Goal: Find specific page/section: Find specific page/section

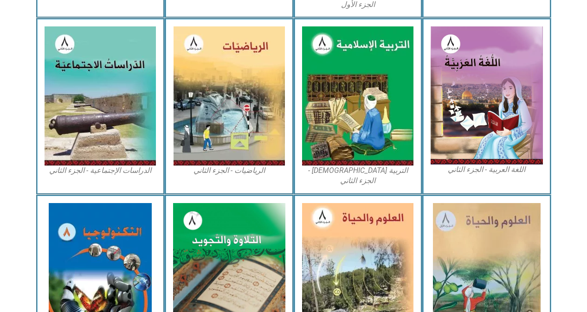
scroll to position [458, 0]
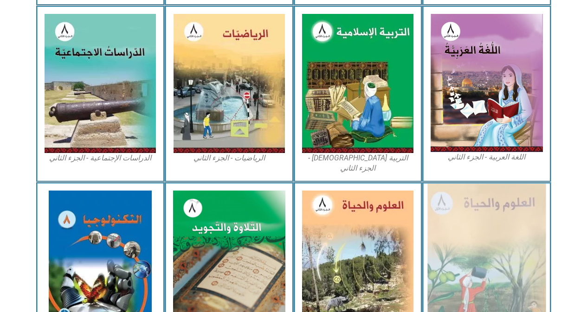
click at [463, 228] on img at bounding box center [486, 260] width 118 height 153
click at [488, 237] on img at bounding box center [486, 260] width 118 height 153
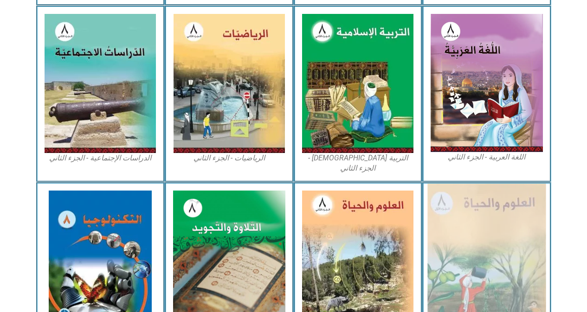
click at [478, 213] on img at bounding box center [486, 260] width 118 height 153
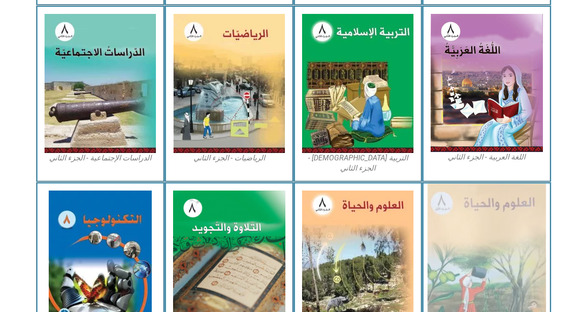
click at [478, 213] on img at bounding box center [486, 260] width 118 height 153
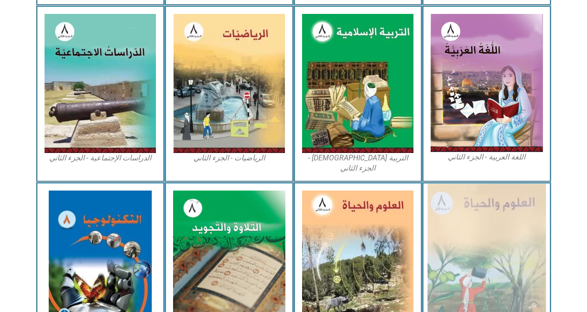
click at [482, 213] on img at bounding box center [486, 260] width 118 height 153
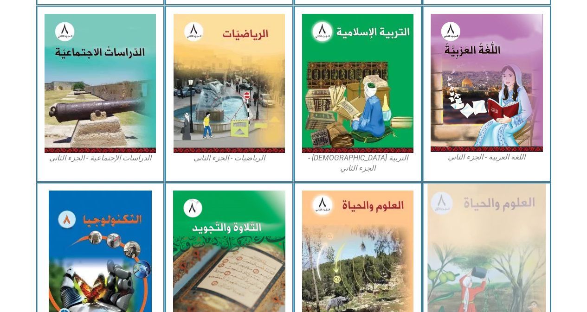
click at [482, 213] on img at bounding box center [486, 260] width 118 height 153
click at [482, 214] on img at bounding box center [486, 260] width 118 height 153
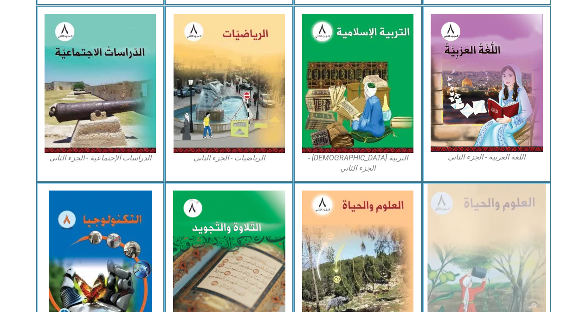
click at [482, 214] on img at bounding box center [486, 260] width 118 height 153
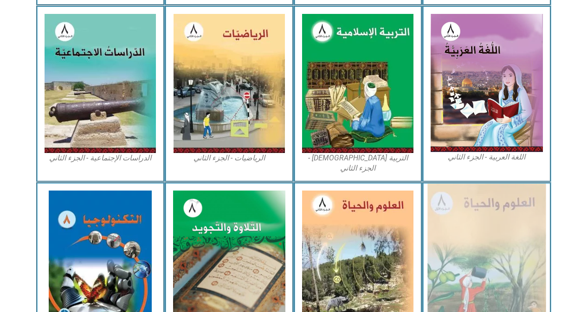
click at [482, 214] on img at bounding box center [486, 260] width 118 height 153
drag, startPoint x: 482, startPoint y: 214, endPoint x: 485, endPoint y: 253, distance: 39.1
click at [485, 253] on img at bounding box center [486, 260] width 118 height 153
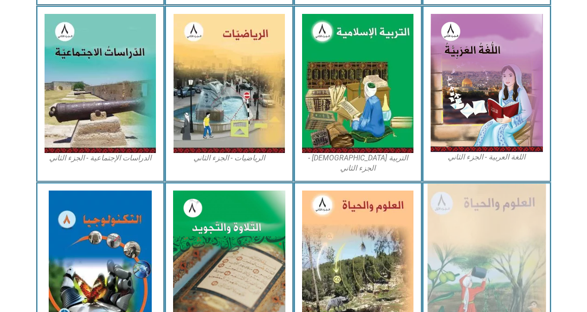
click at [485, 253] on img at bounding box center [486, 260] width 118 height 153
click at [496, 232] on img at bounding box center [486, 260] width 118 height 153
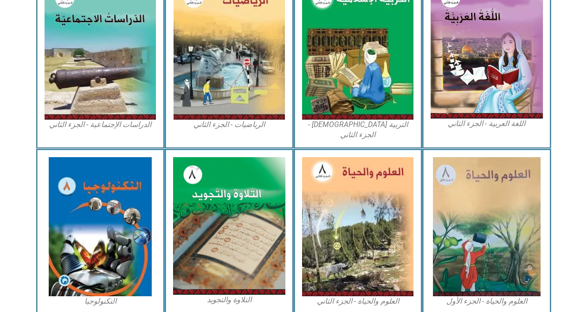
scroll to position [495, 0]
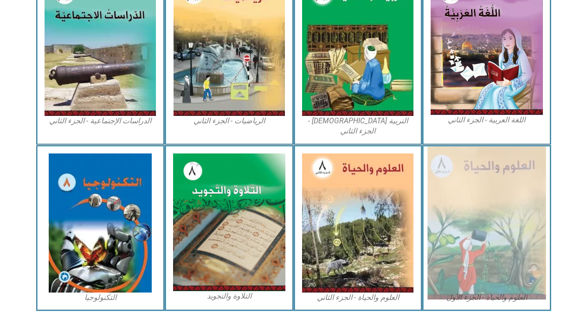
click at [500, 251] on img at bounding box center [486, 223] width 118 height 153
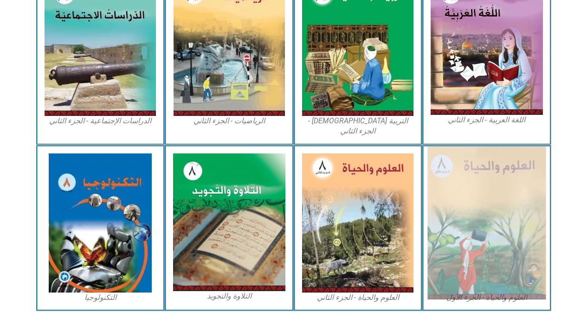
click at [500, 251] on img at bounding box center [486, 223] width 118 height 153
drag, startPoint x: 500, startPoint y: 251, endPoint x: 471, endPoint y: 250, distance: 28.8
click at [471, 250] on img at bounding box center [486, 223] width 118 height 153
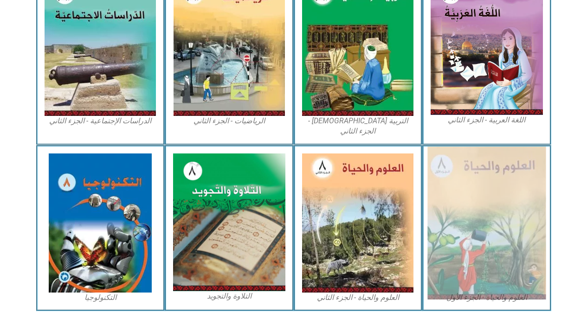
click at [471, 250] on img at bounding box center [486, 223] width 118 height 153
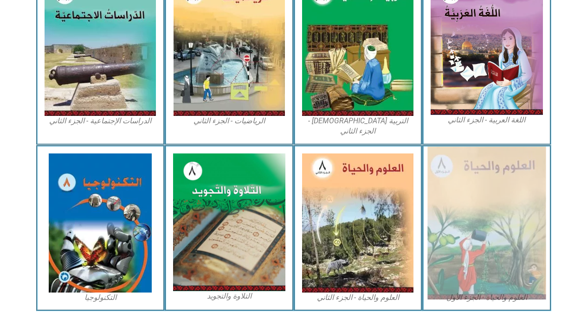
click at [471, 250] on img at bounding box center [486, 223] width 118 height 153
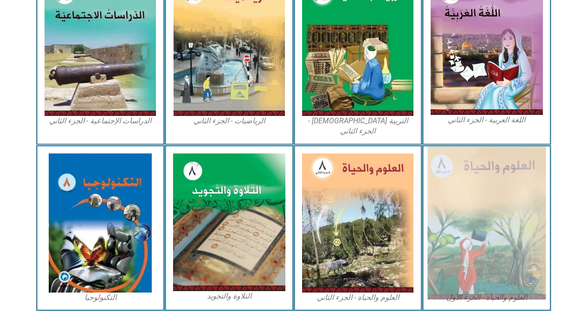
click at [471, 250] on img at bounding box center [486, 223] width 118 height 153
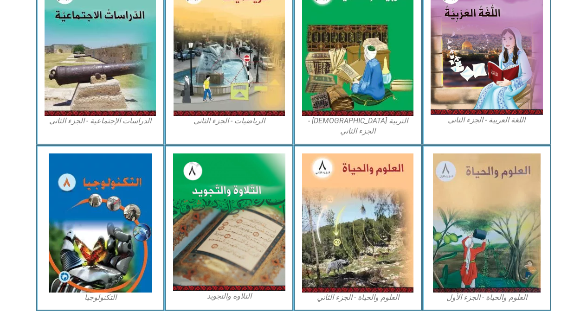
drag, startPoint x: 471, startPoint y: 250, endPoint x: 550, endPoint y: 226, distance: 82.4
click at [550, 226] on div "العلوم والحياة - الجزء الأول" at bounding box center [486, 228] width 129 height 166
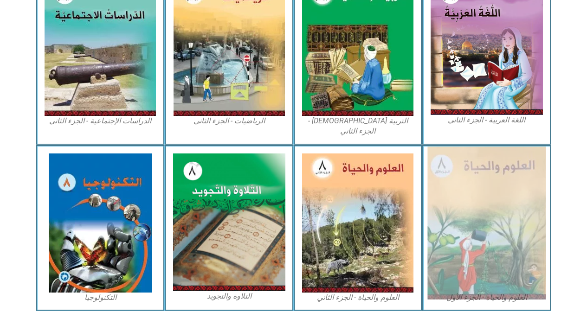
click at [503, 229] on img at bounding box center [486, 223] width 118 height 153
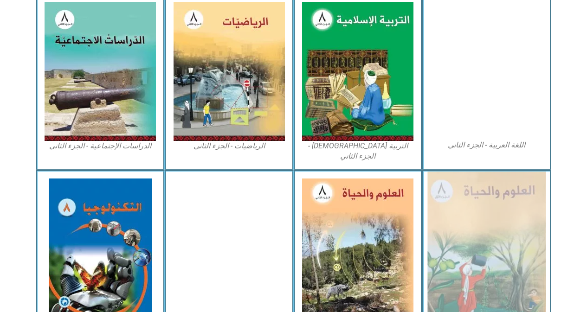
drag, startPoint x: 588, startPoint y: 119, endPoint x: 495, endPoint y: 280, distance: 186.7
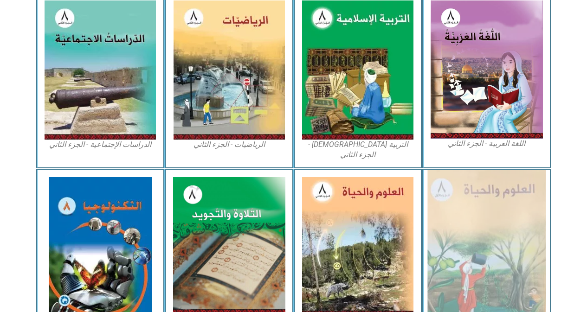
click at [481, 272] on img at bounding box center [486, 246] width 118 height 153
click at [475, 193] on img at bounding box center [486, 246] width 118 height 153
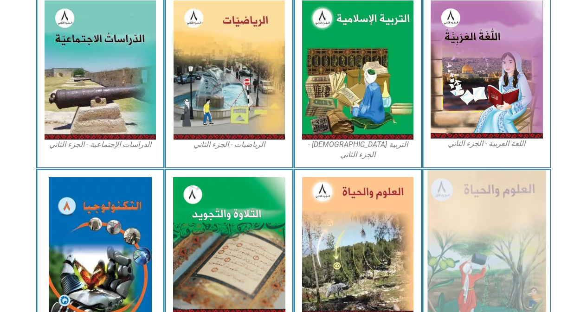
click at [475, 193] on img at bounding box center [486, 246] width 118 height 153
